Goal: Transaction & Acquisition: Subscribe to service/newsletter

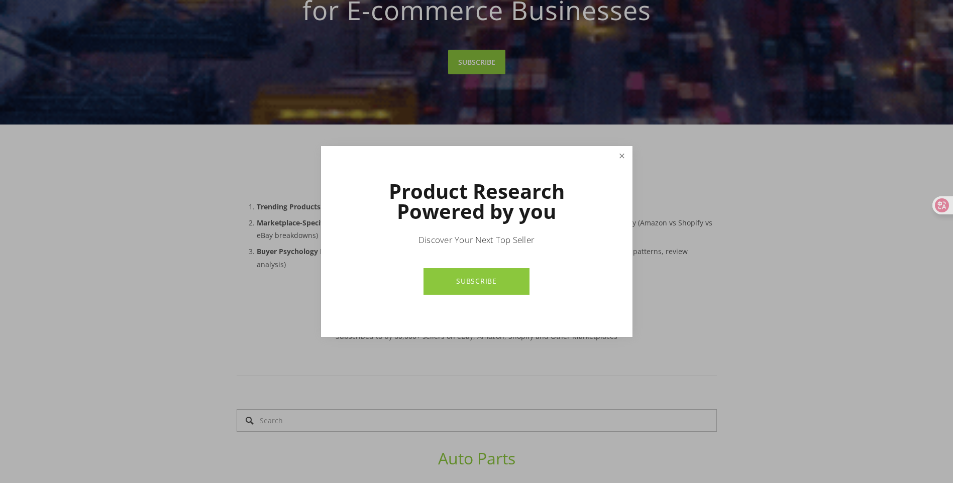
scroll to position [251, 0]
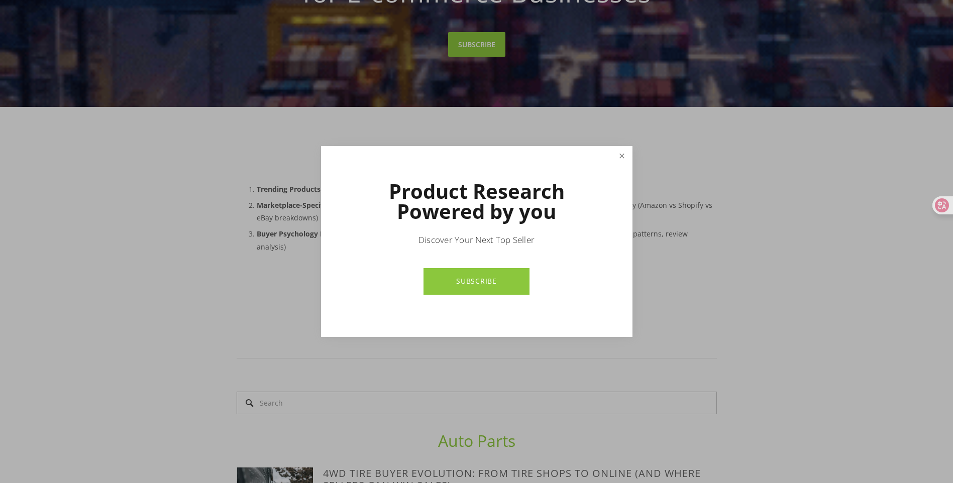
click at [624, 154] on link "Close" at bounding box center [622, 157] width 18 height 18
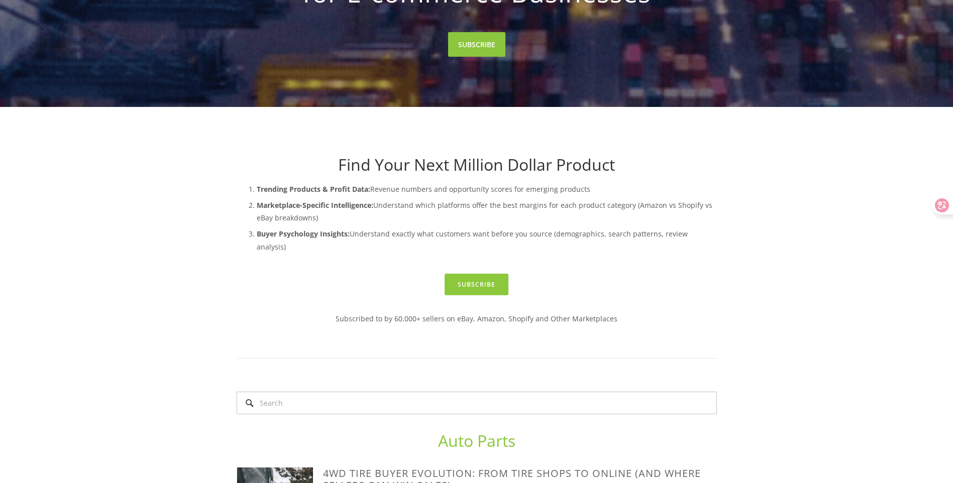
scroll to position [201, 0]
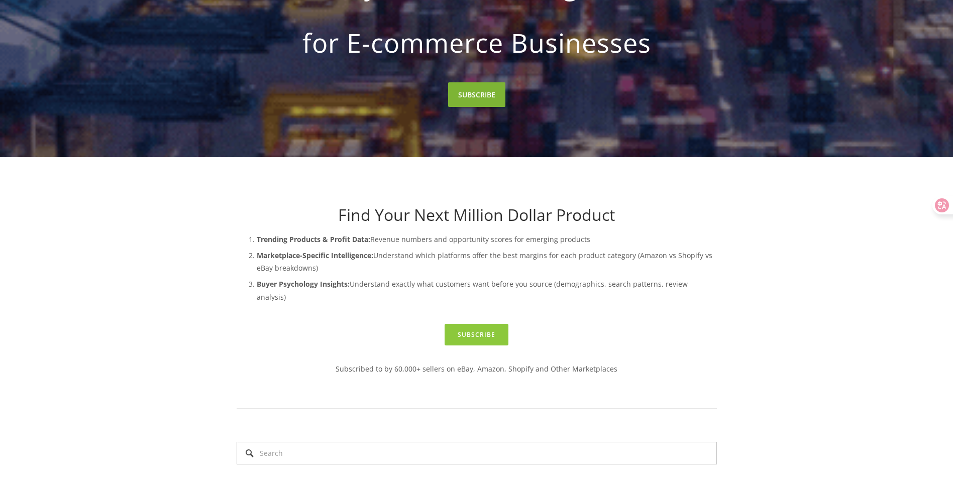
click at [466, 100] on link "SUBSCRIBE" at bounding box center [476, 94] width 57 height 25
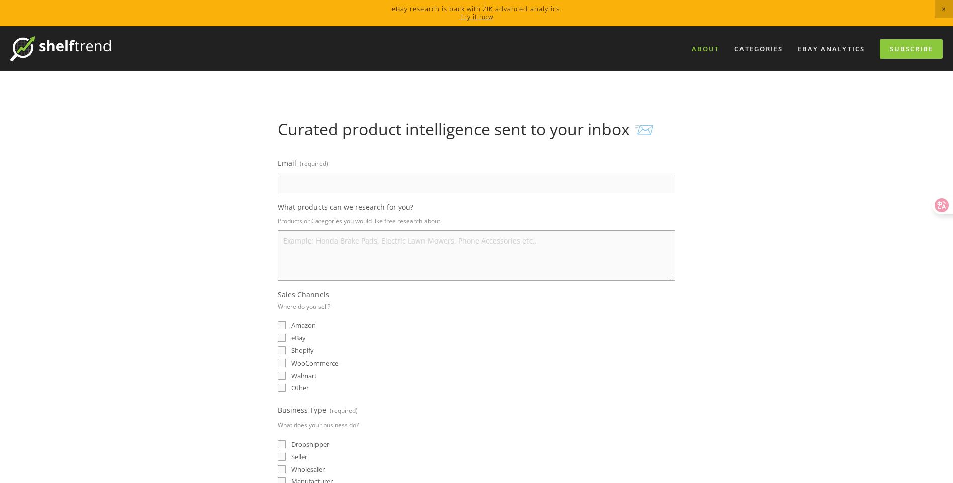
click at [710, 47] on link "About" at bounding box center [705, 49] width 41 height 17
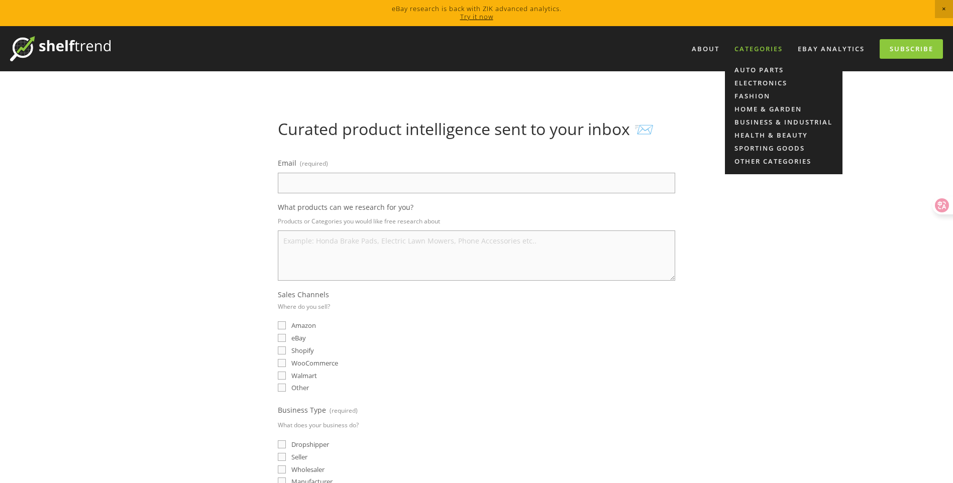
click at [750, 42] on div "Categories" at bounding box center [758, 49] width 61 height 17
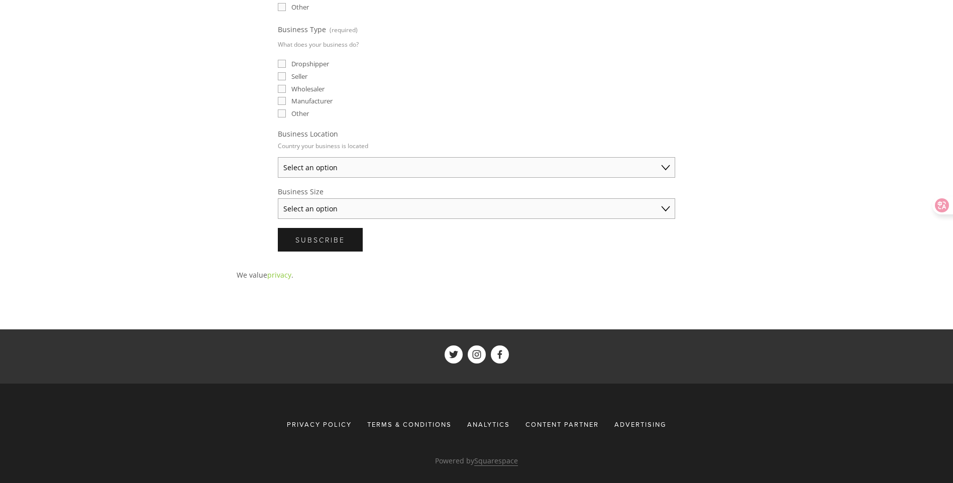
scroll to position [397, 0]
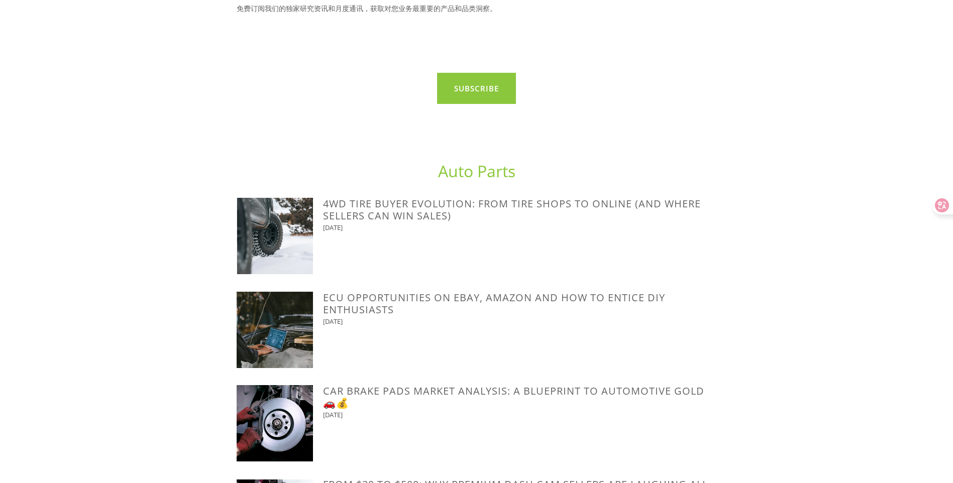
scroll to position [183, 0]
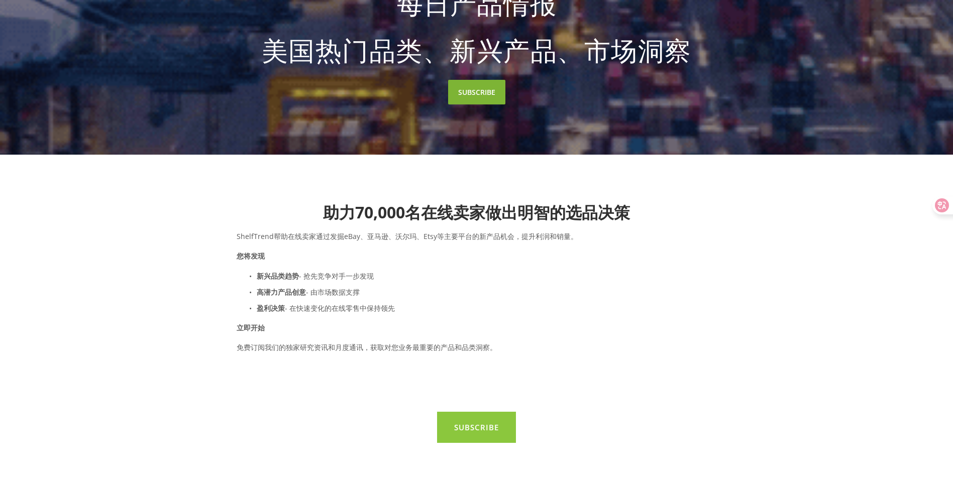
click at [476, 92] on link "SUBSCRIBE" at bounding box center [476, 92] width 57 height 25
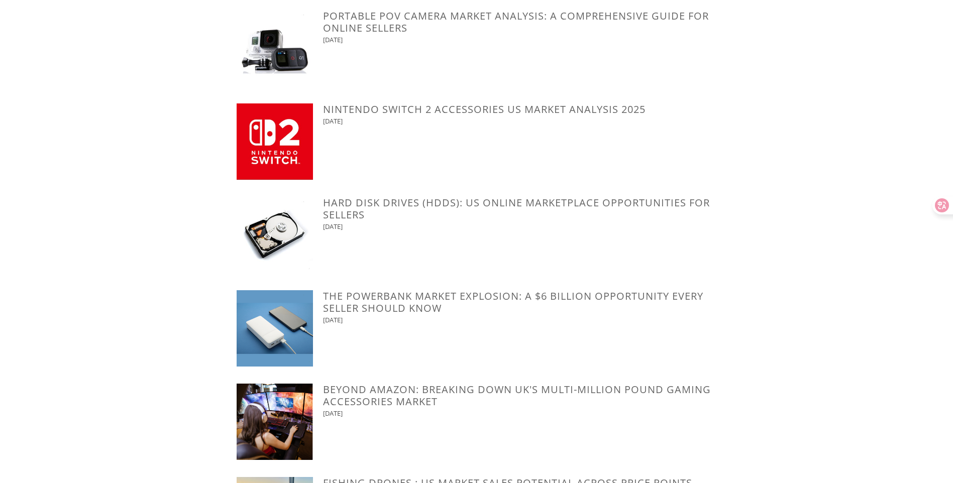
scroll to position [1740, 0]
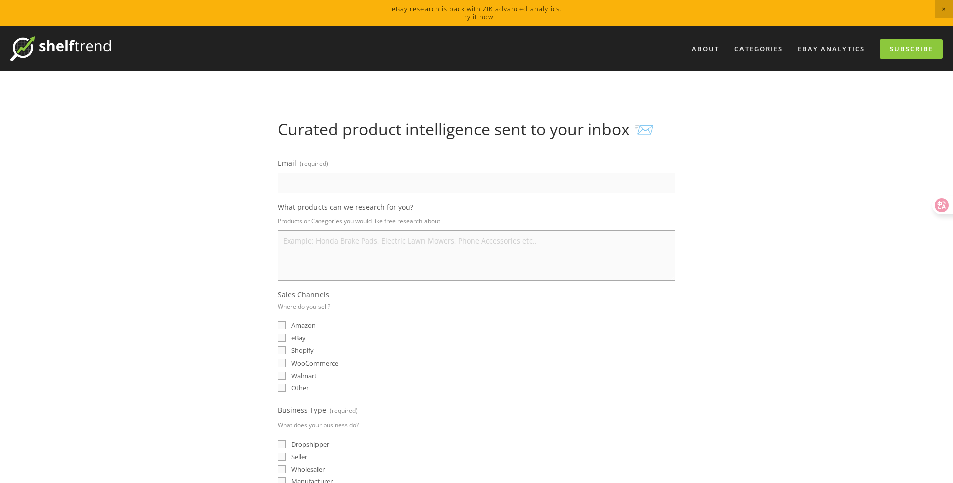
click at [942, 7] on span "Close Announcement" at bounding box center [944, 9] width 18 height 18
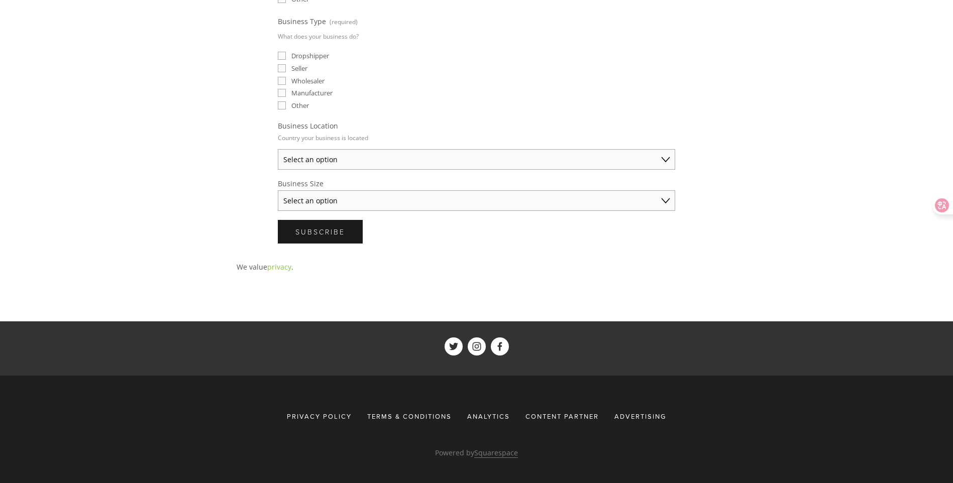
scroll to position [371, 0]
